Goal: Navigation & Orientation: Go to known website

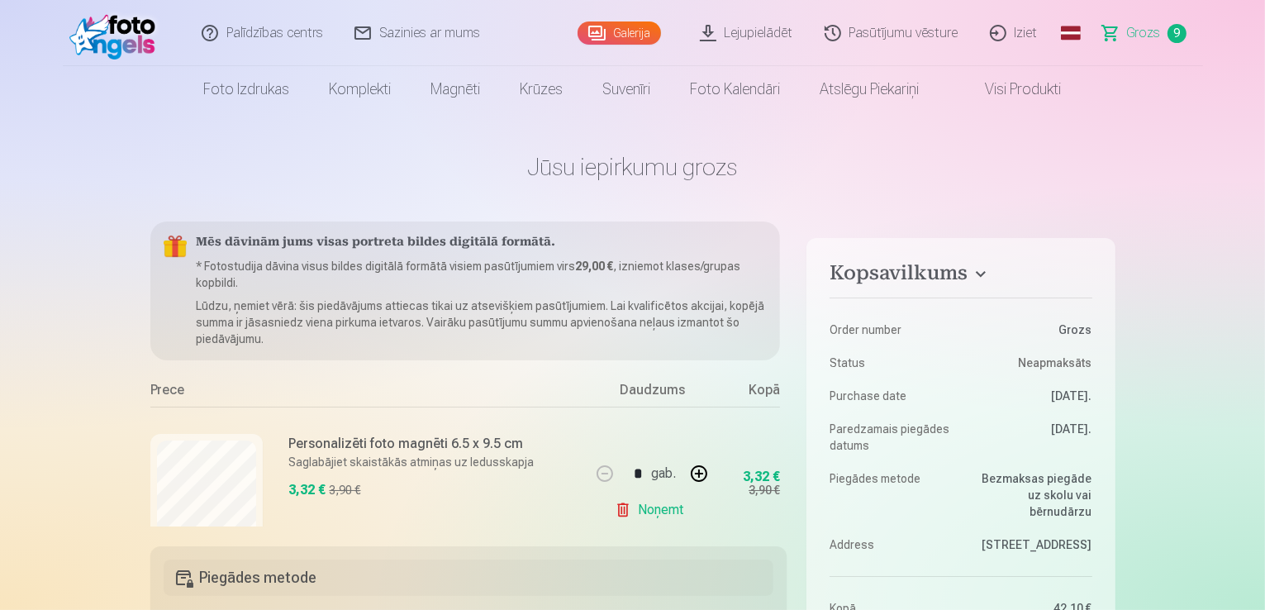
scroll to position [386, 0]
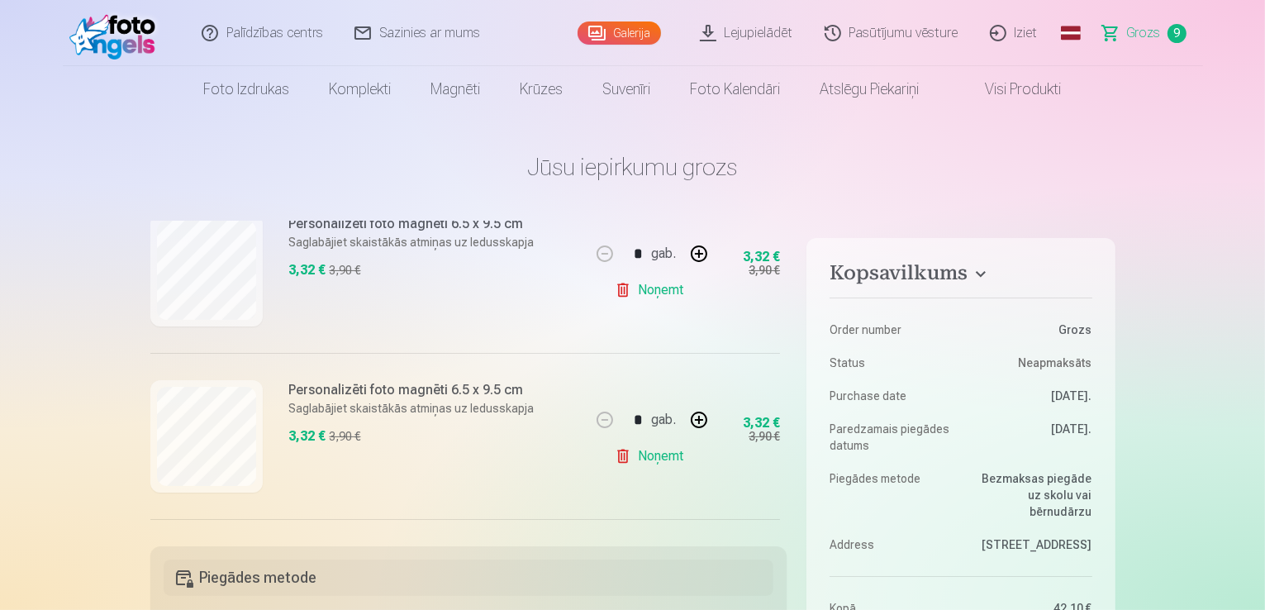
click at [118, 26] on img at bounding box center [116, 33] width 95 height 53
